Goal: Check status: Check status

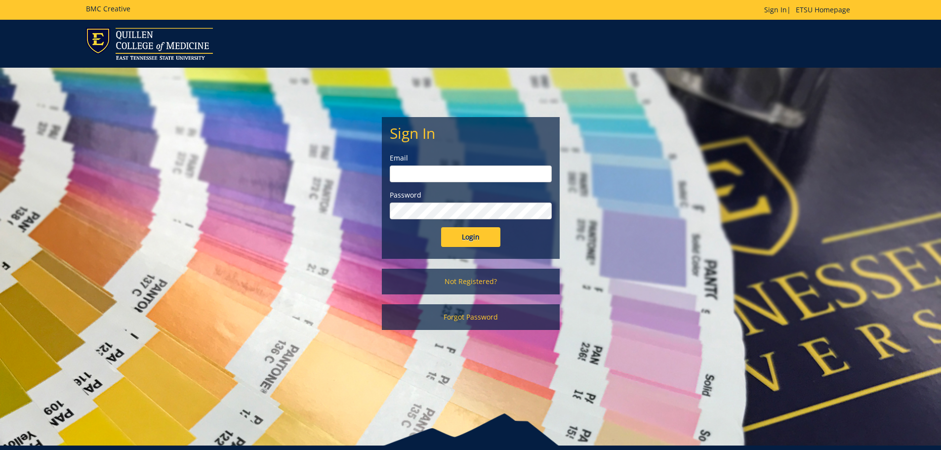
type input "joneseb1@etsu.edu"
click at [490, 235] on input "Login" at bounding box center [470, 237] width 59 height 20
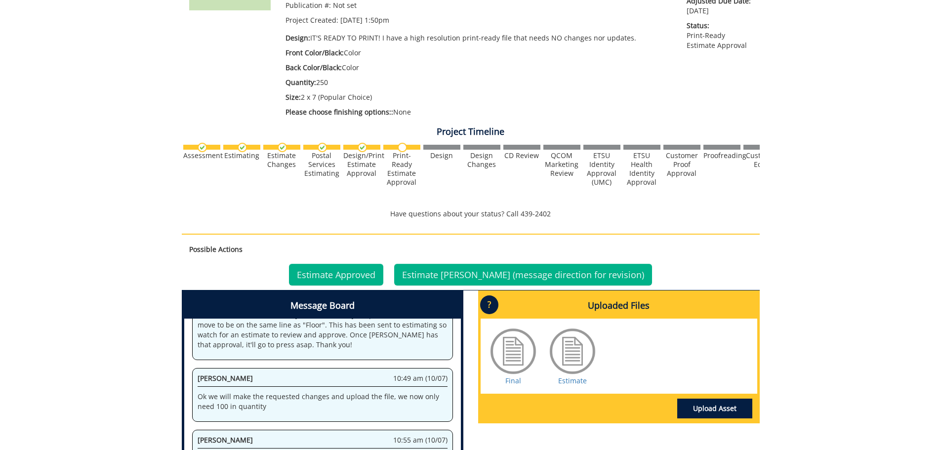
scroll to position [247, 0]
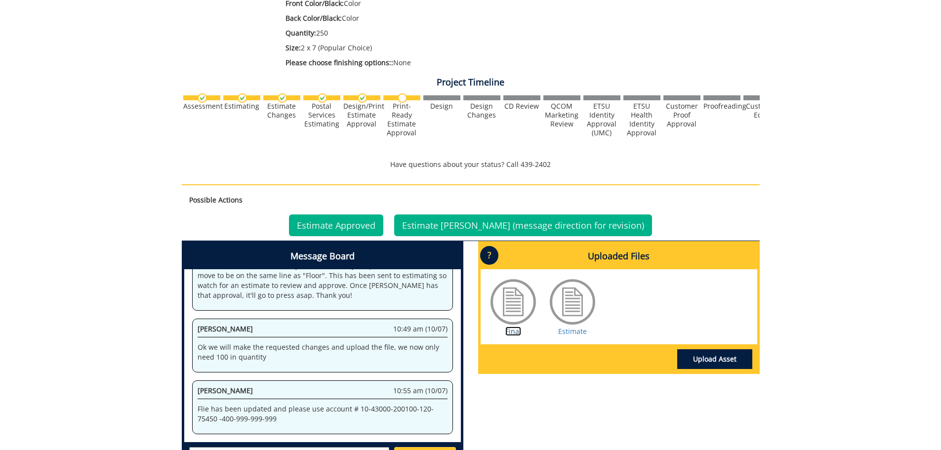
click at [516, 331] on link "Final" at bounding box center [513, 330] width 16 height 9
click at [338, 237] on div "Estimate Approved Estimate [PERSON_NAME] (message direction for revision)" at bounding box center [471, 225] width 578 height 31
click at [337, 228] on link "Estimate Approved" at bounding box center [336, 225] width 94 height 22
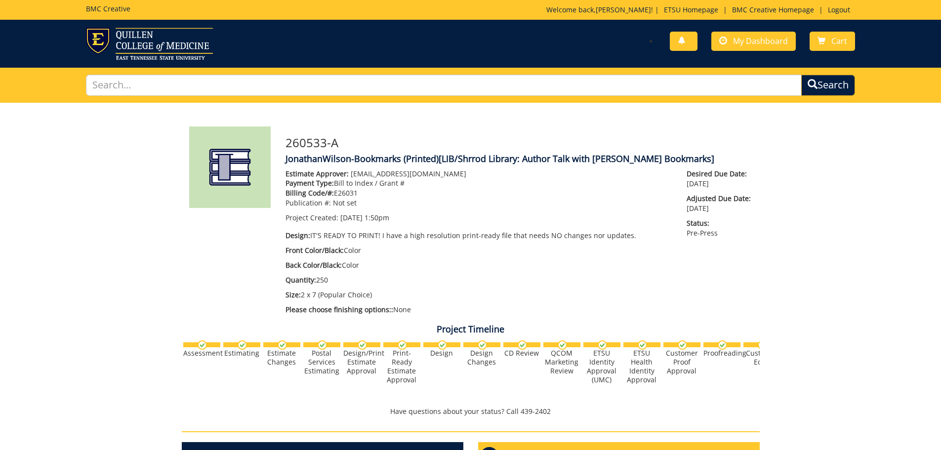
scroll to position [223, 0]
